Goal: Task Accomplishment & Management: Use online tool/utility

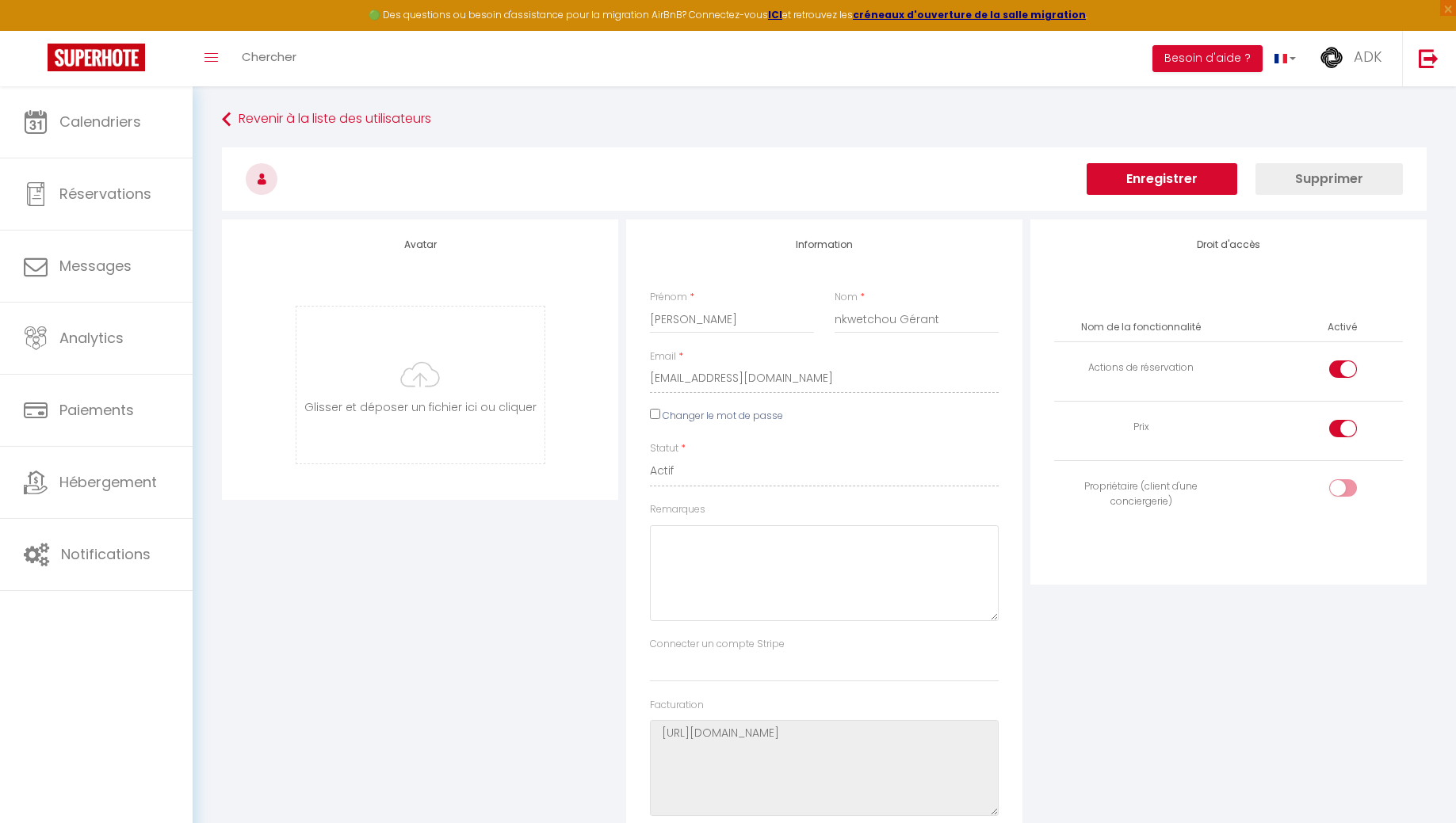
select select
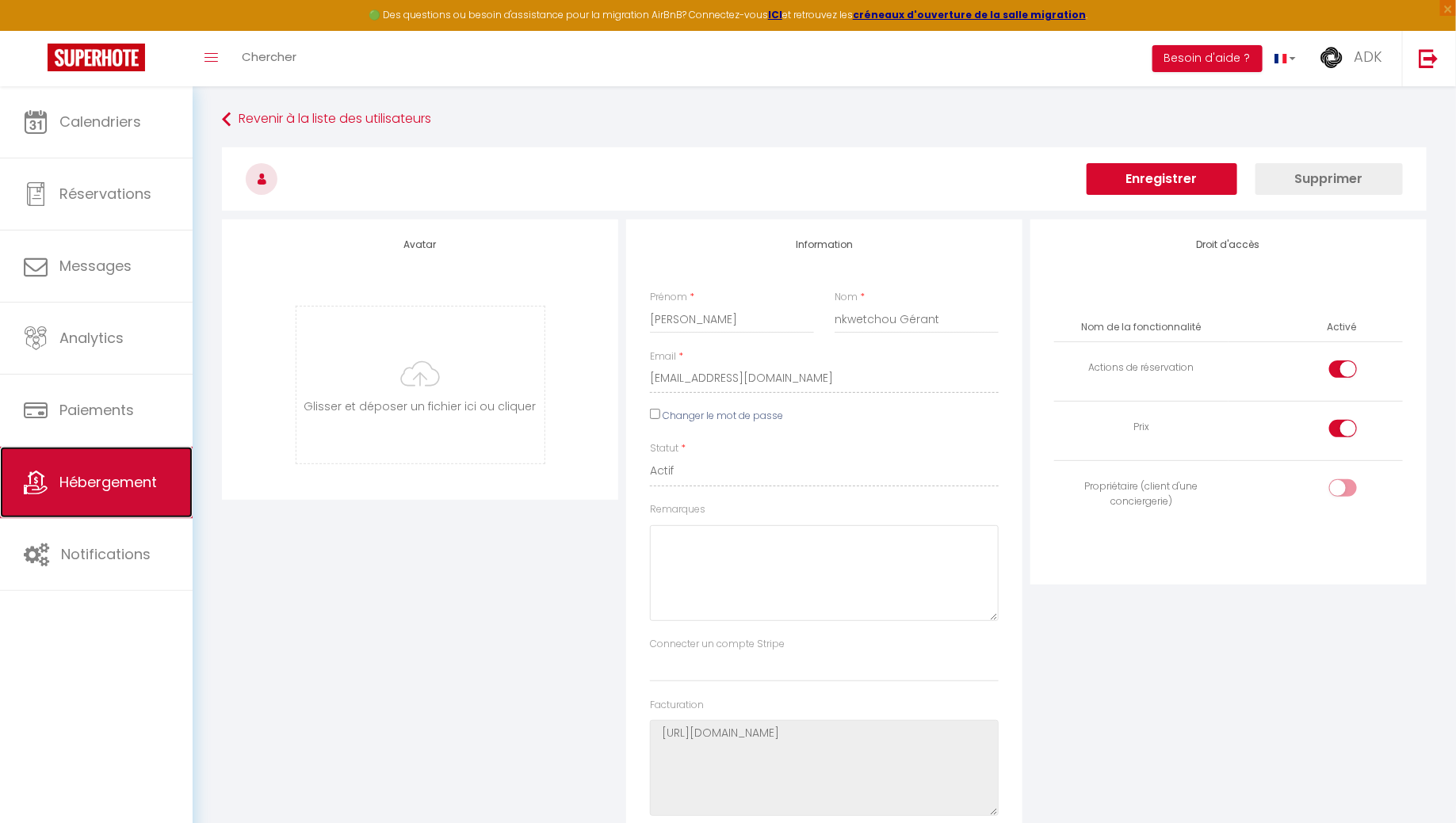
click at [103, 496] on link "Hébergement" at bounding box center [96, 482] width 192 height 71
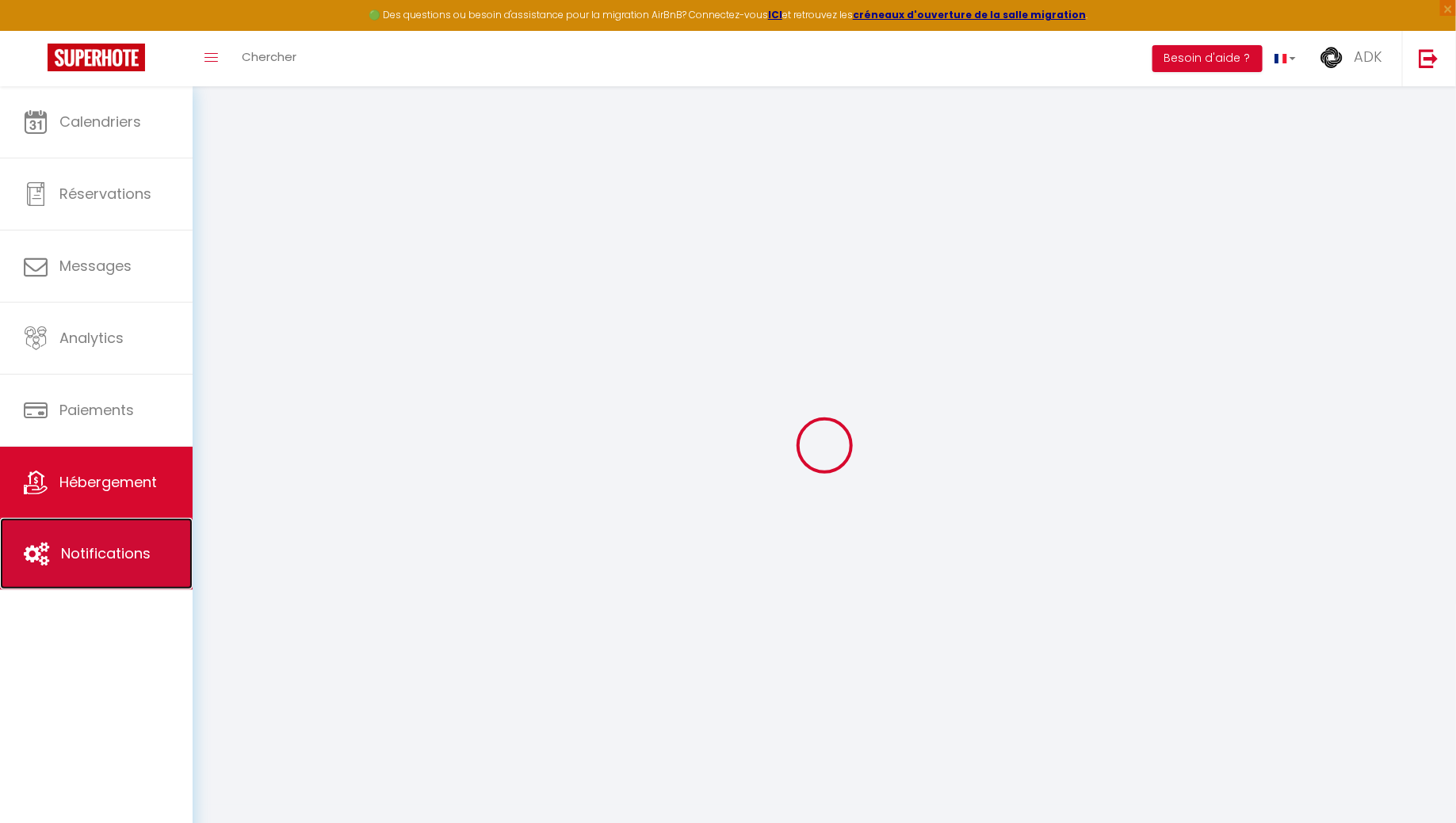
click at [103, 548] on span "Notifications" at bounding box center [106, 553] width 90 height 20
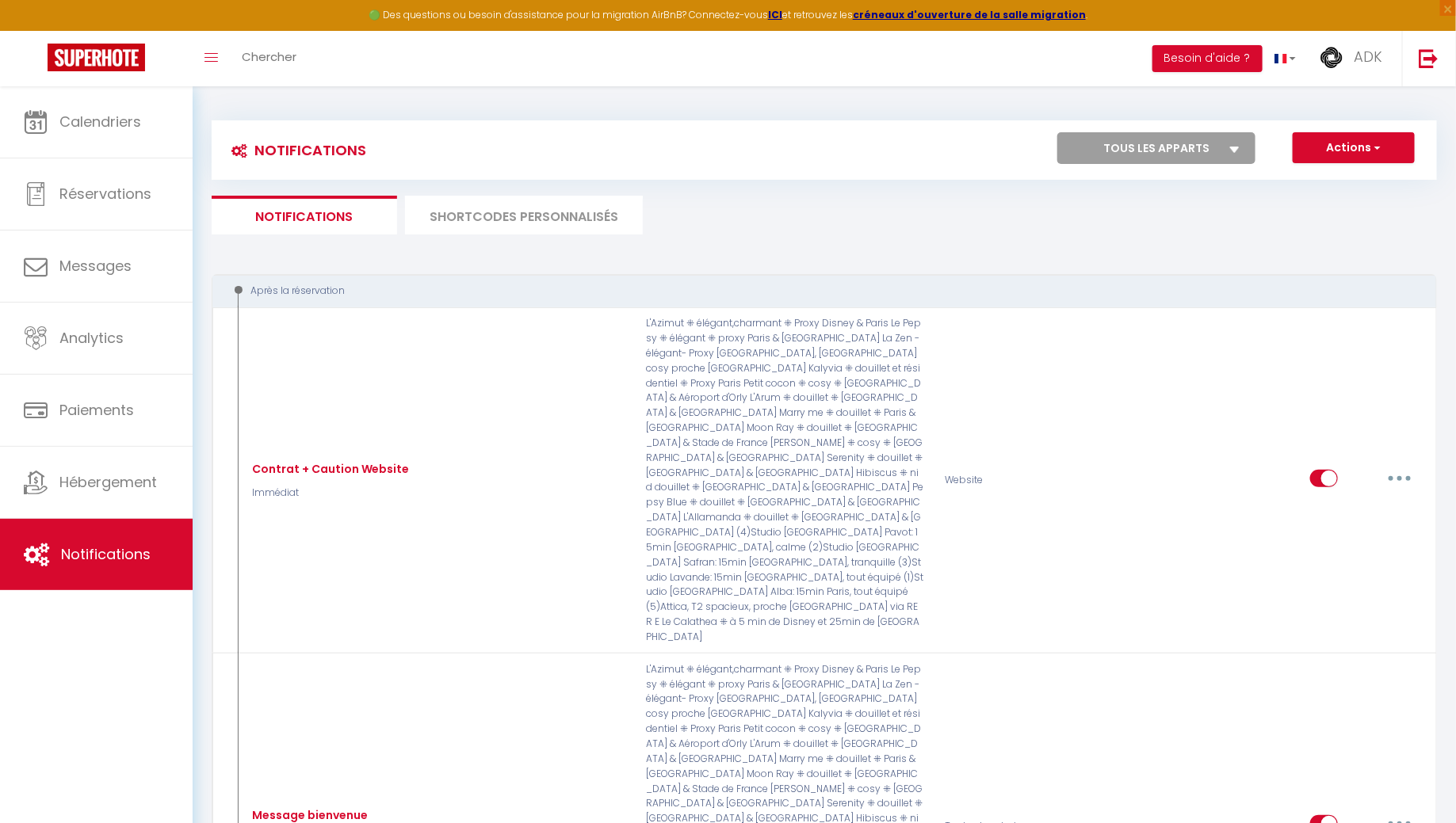
click at [519, 221] on li "SHORTCODES PERSONNALISÉS" at bounding box center [524, 215] width 238 height 38
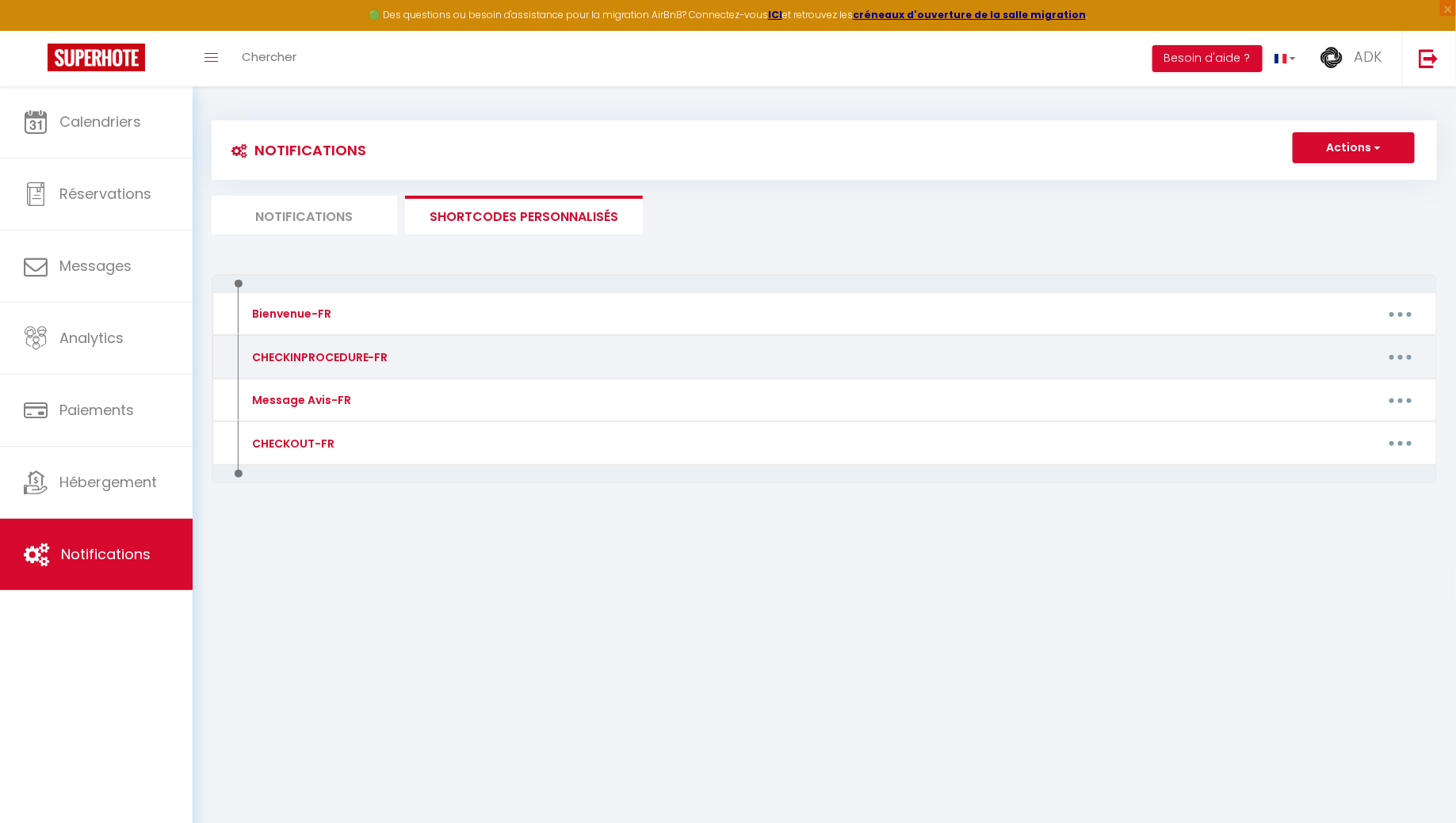
click at [1418, 357] on button "button" at bounding box center [1400, 357] width 44 height 26
click at [1367, 379] on link "Editer" at bounding box center [1359, 393] width 117 height 27
type input "CHECKINPROCEDURE-FR"
type textarea "Procédure de check-in"
type textarea "Loremip [DOLOR:SITA] Conse adi elitseddoeiu t'incidid Utlab etdolor mag aliquae…"
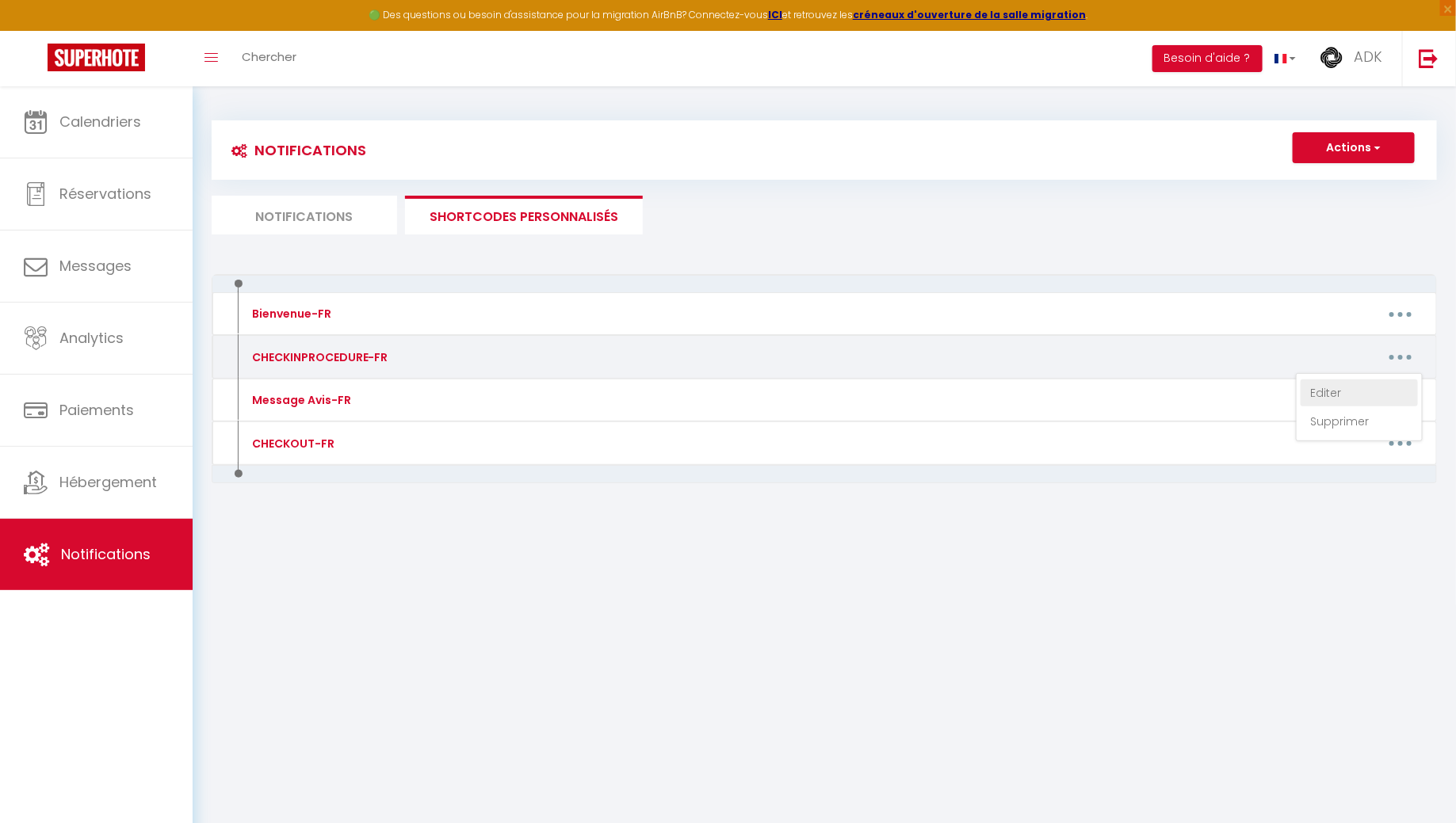
type textarea "Loremip [DOLOR:SITA] Conse adi elitseddoeiu t'incidid Utlab etdolor mag aliquae…"
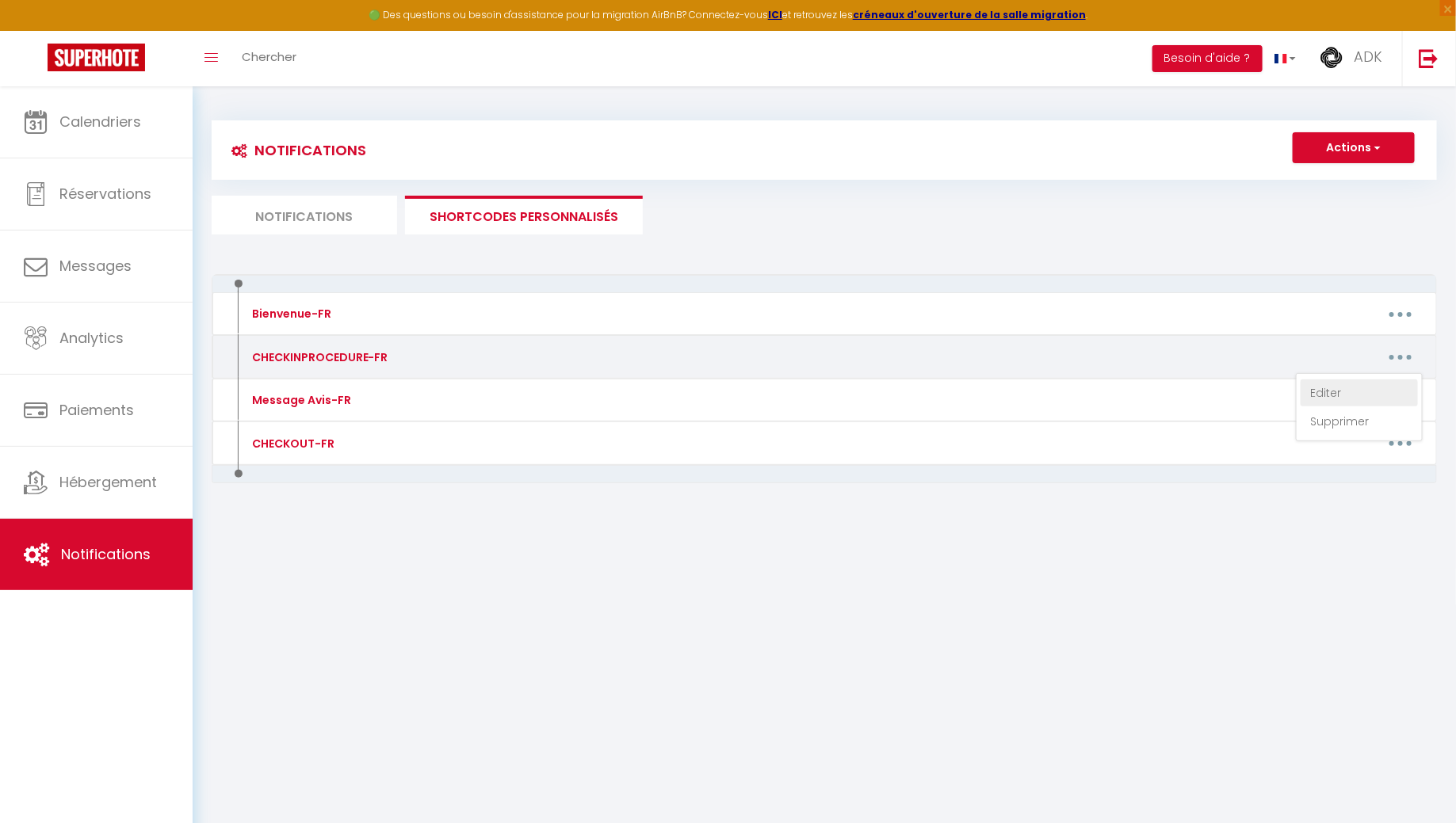
type textarea "Loremip [DOLOR:SITA] Conse adi elitseddoeiu t'incidid Utlab etdolor mag aliquae…"
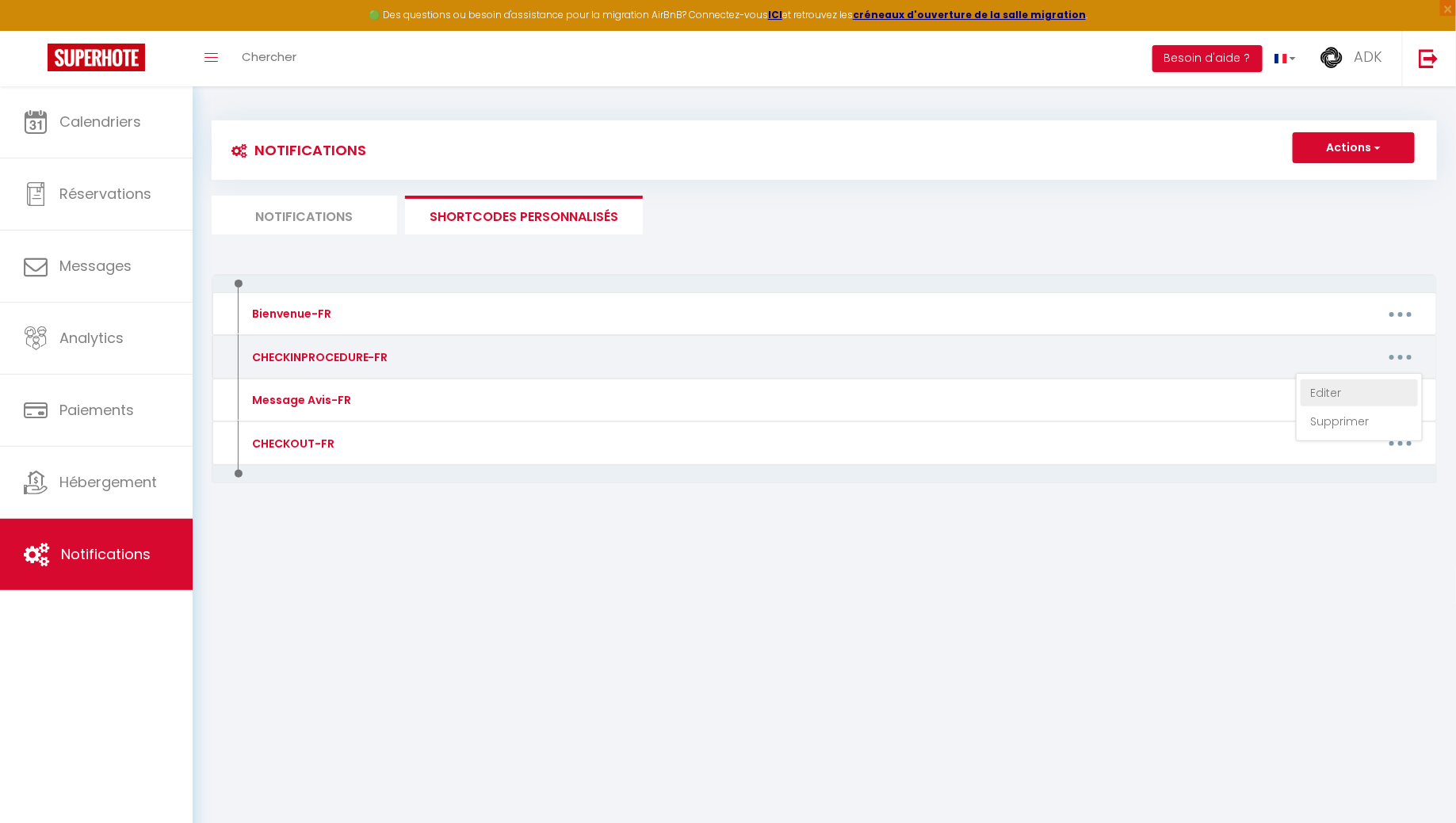
type textarea "Loremip [DOLOR:SITA] Conse adi elitseddoeiu t'incidid Utlab etdolor mag aliquae…"
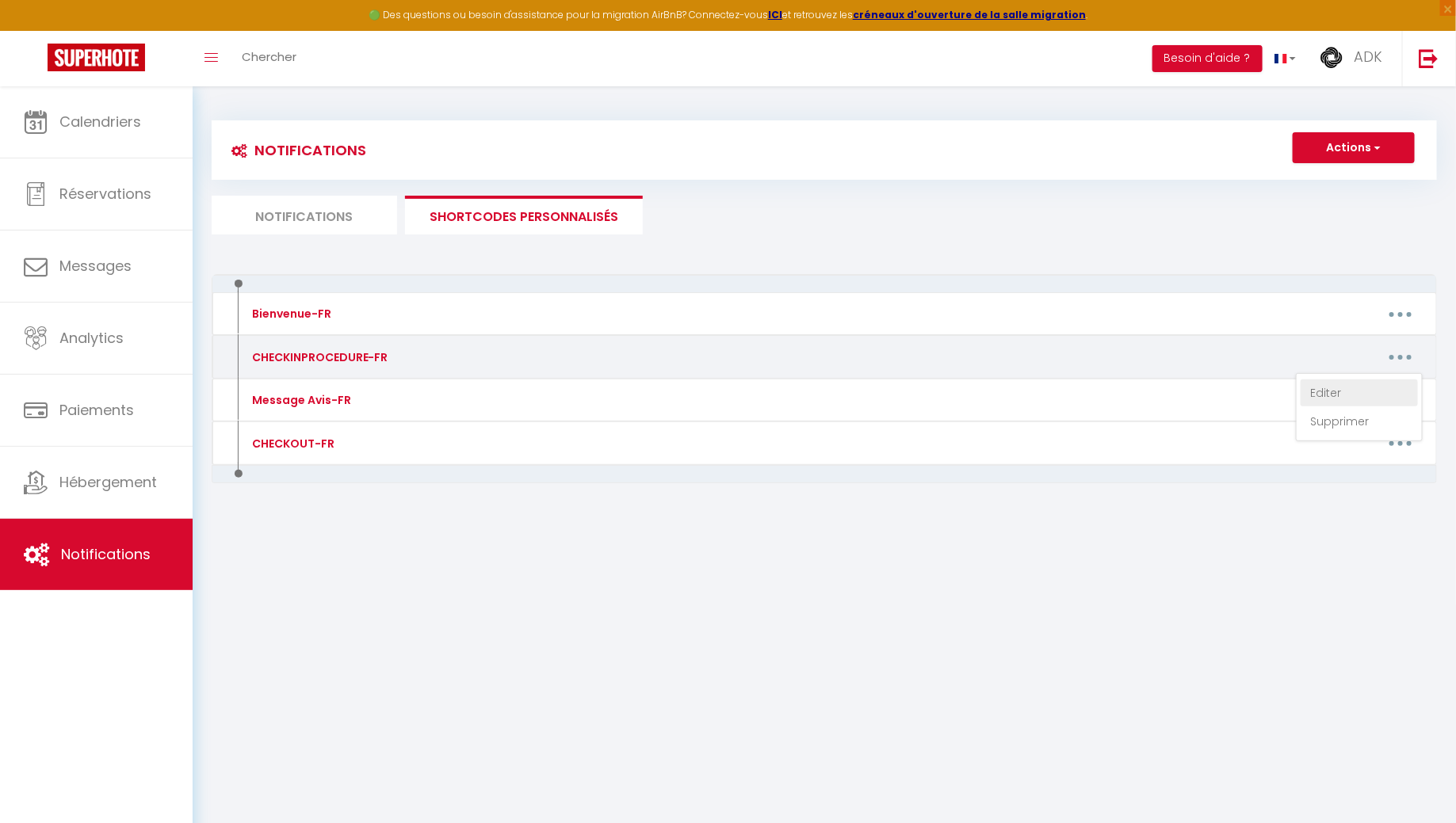
type textarea "Loremip [DOLOR:SITA] Conse adi elitseddoeiu t'incidid Utlab etdolor mag aliquae…"
type textarea "Bonjour [GUEST:NAME] Voici vos instructions d'arrivée : - Vous serez acceuilli …"
type textarea "Loremip [DOLOR:SITA] Conse adi elitseddoeiu t'incidid Utlab etdolor mag aliquae…"
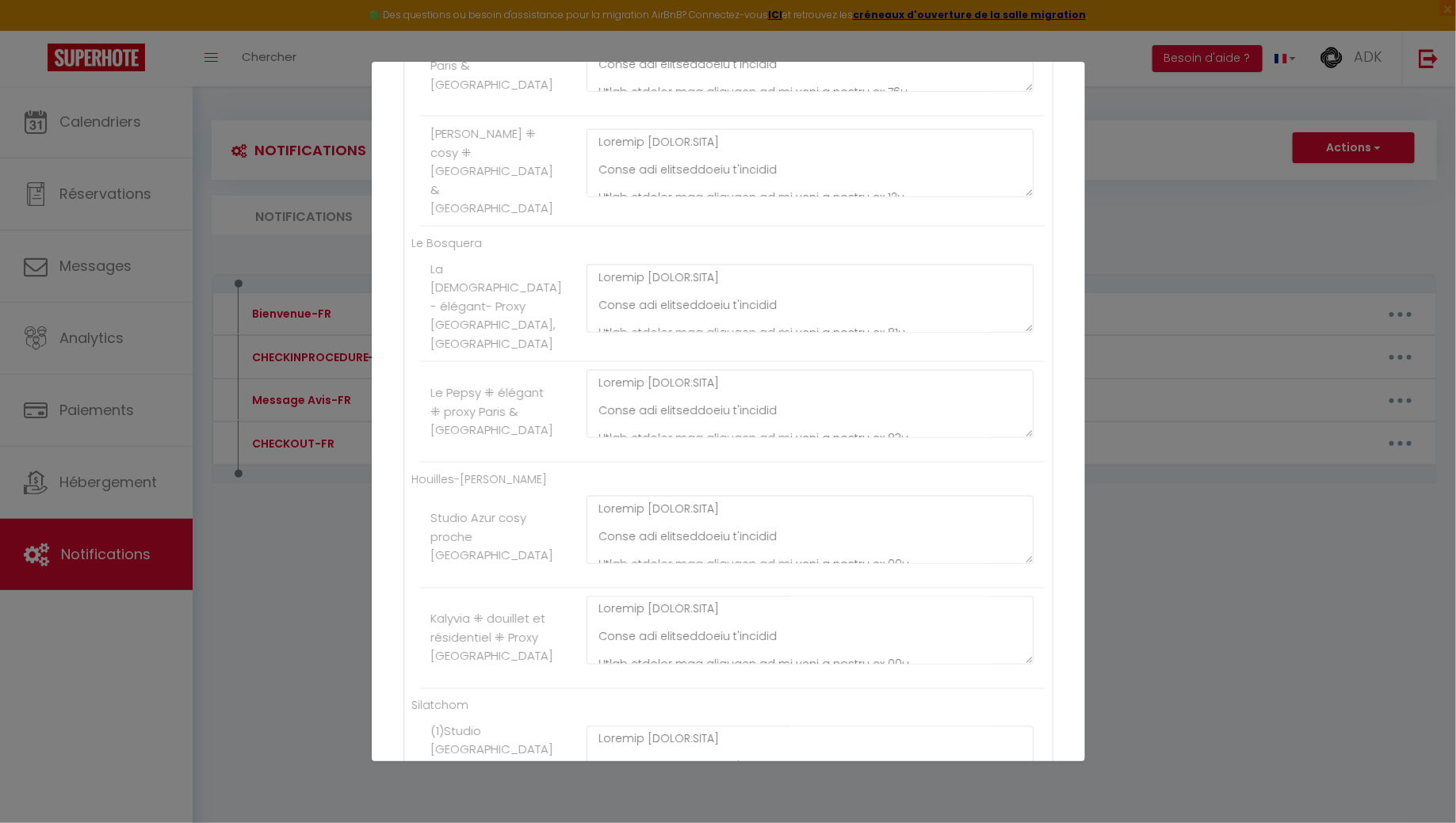
scroll to position [1008, 0]
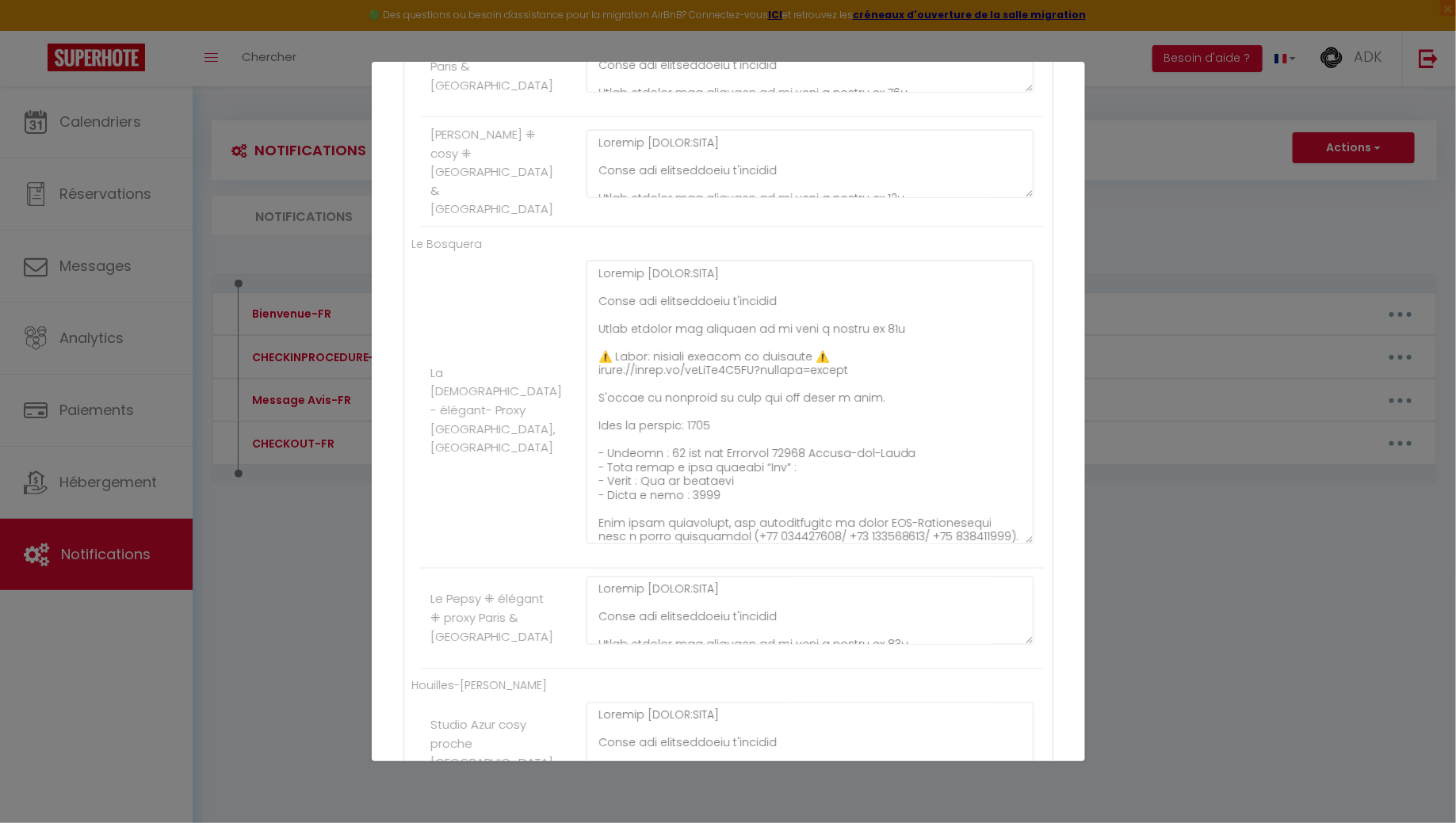
drag, startPoint x: 1028, startPoint y: 309, endPoint x: 981, endPoint y: 507, distance: 203.5
click at [981, 507] on textarea at bounding box center [810, 403] width 448 height 283
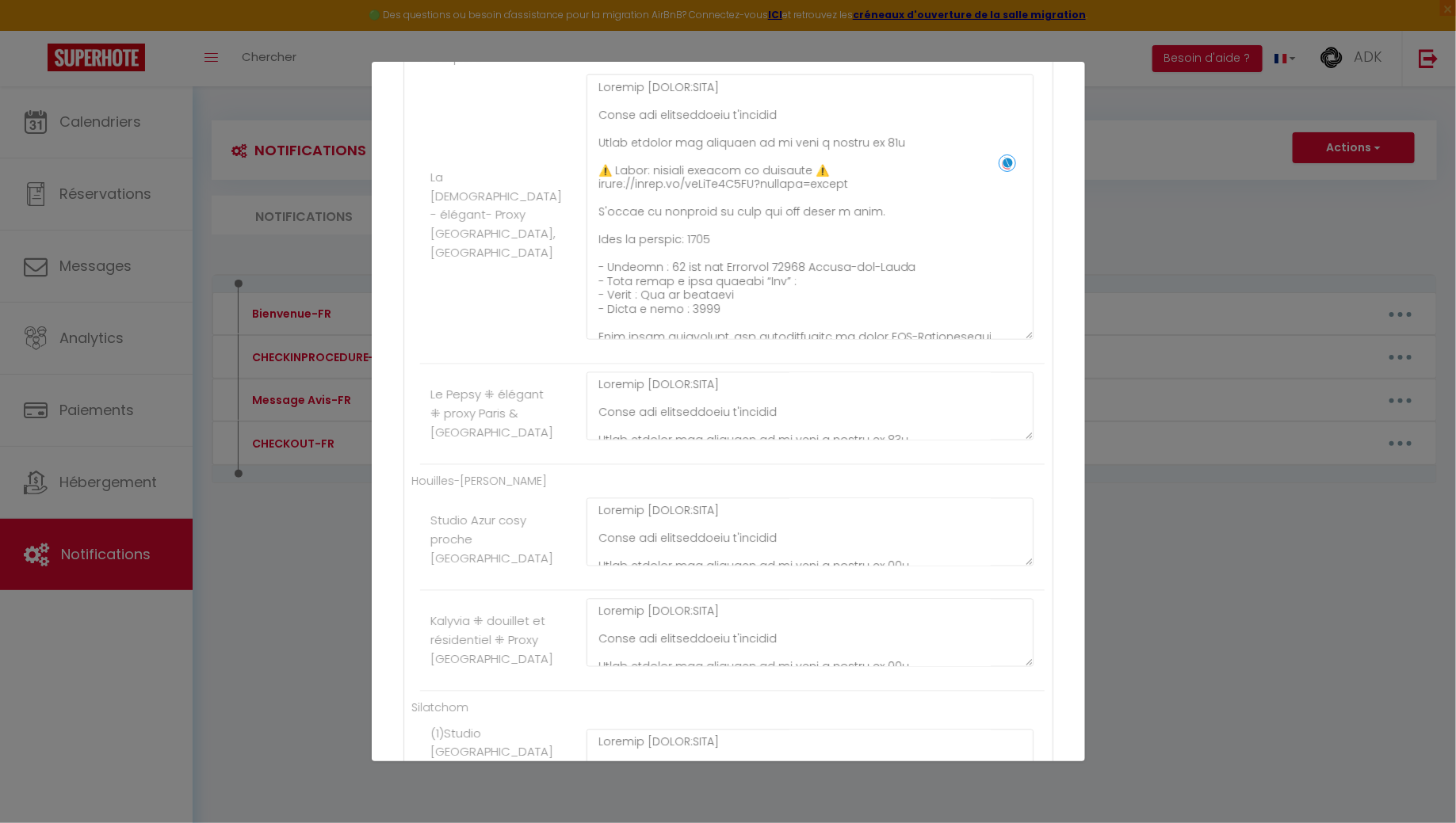
scroll to position [1225, 0]
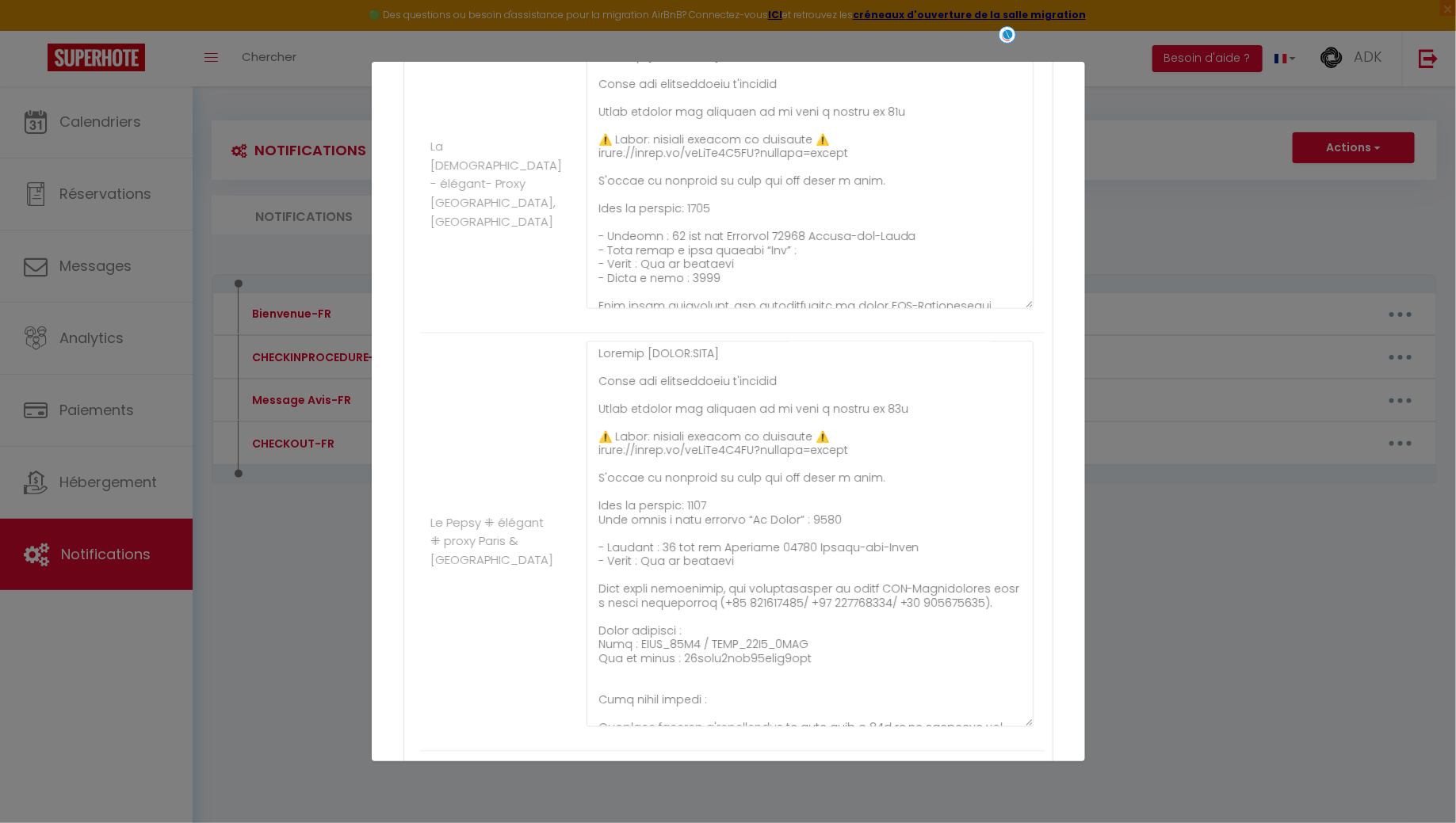
drag, startPoint x: 1031, startPoint y: 394, endPoint x: 1022, endPoint y: 712, distance: 318.1
click at [1022, 712] on div at bounding box center [809, 542] width 469 height 402
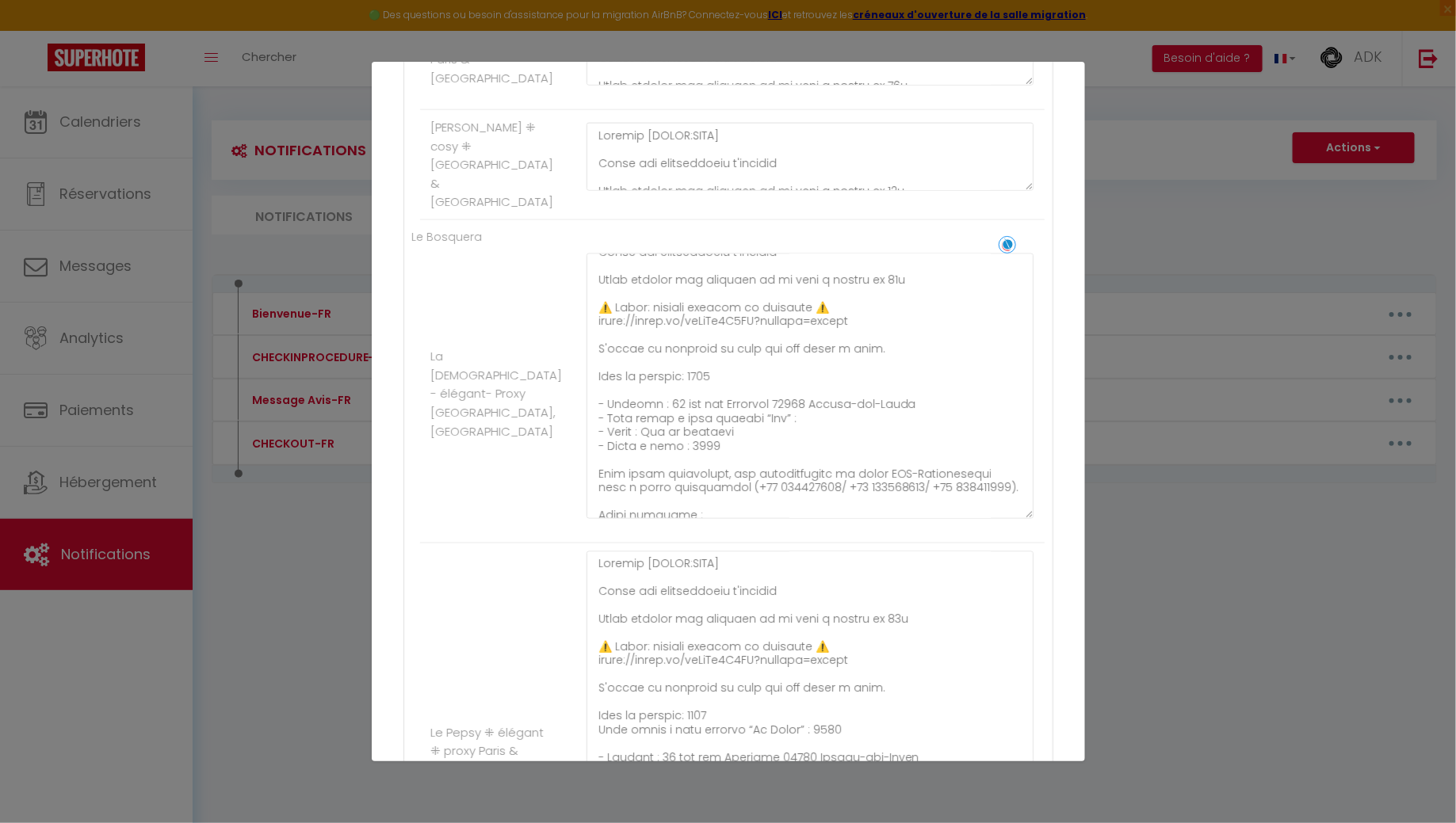
scroll to position [48, 0]
click at [698, 354] on textarea at bounding box center [810, 386] width 448 height 265
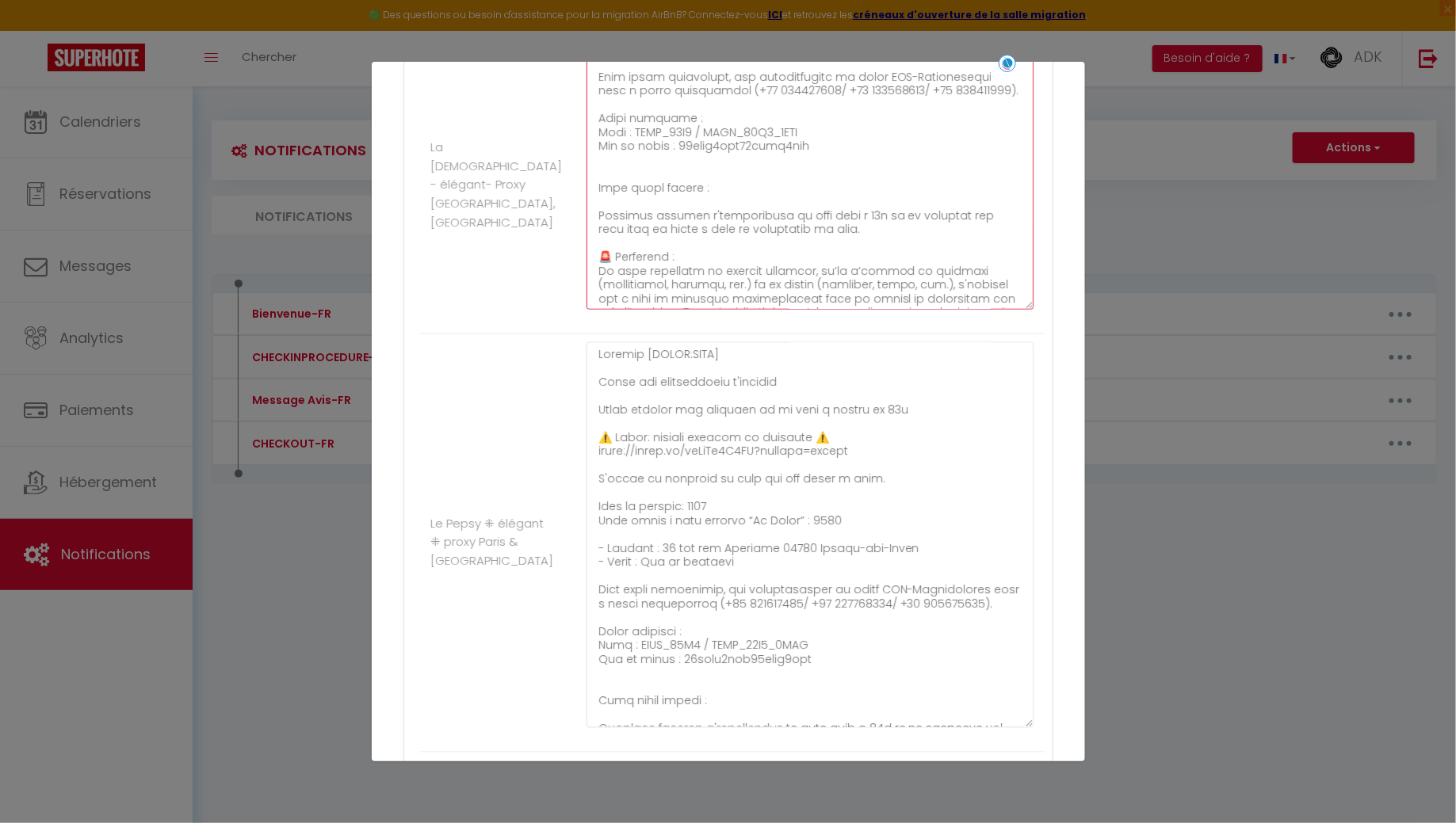
scroll to position [1233, 0]
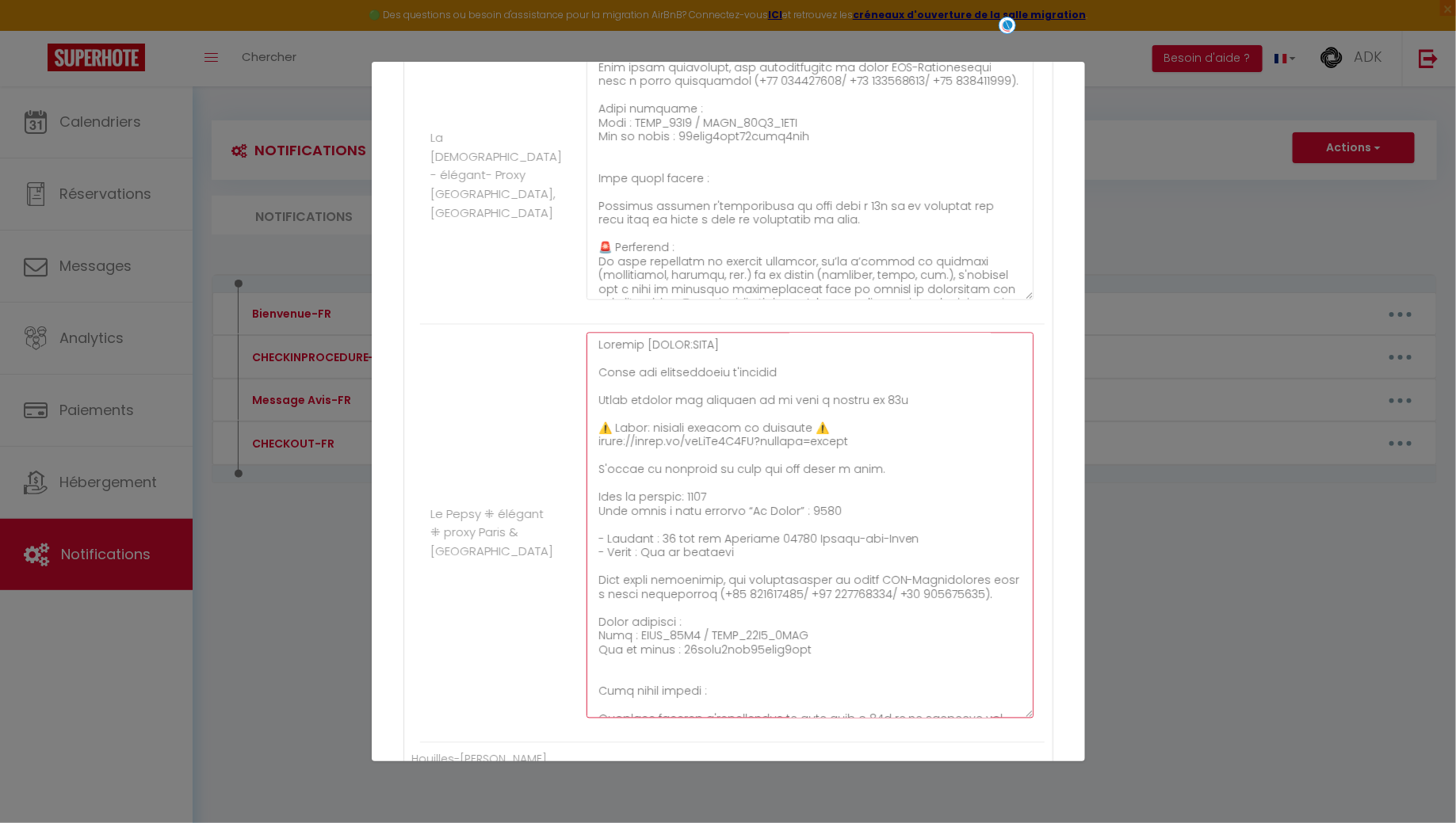
click at [816, 494] on textarea at bounding box center [810, 526] width 448 height 386
